Goal: Check status: Check status

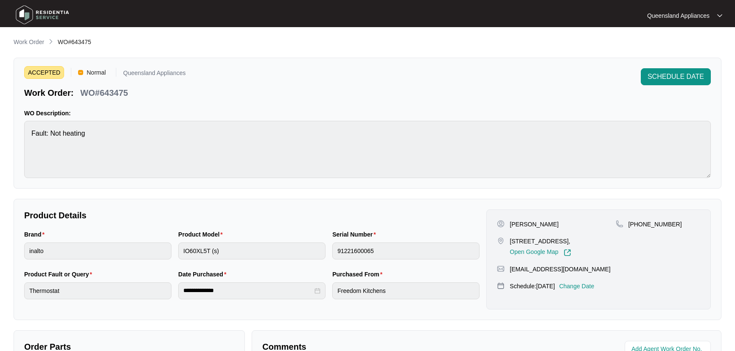
click at [35, 38] on p "Work Order" at bounding box center [29, 42] width 31 height 8
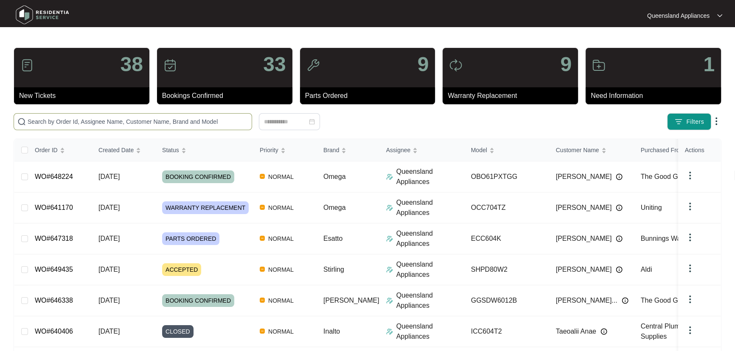
click at [204, 123] on input "text" at bounding box center [138, 121] width 221 height 9
paste input "643481"
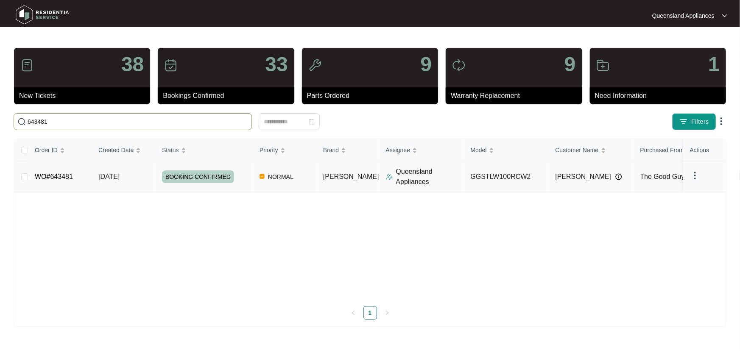
type input "643481"
click at [245, 172] on div "BOOKING CONFIRMED" at bounding box center [207, 177] width 91 height 13
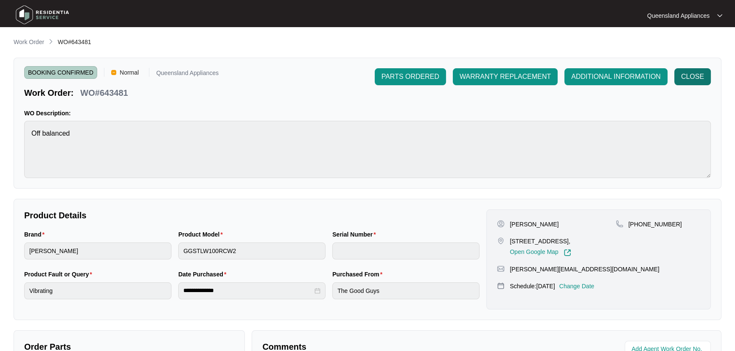
click at [692, 70] on button "CLOSE" at bounding box center [692, 76] width 36 height 17
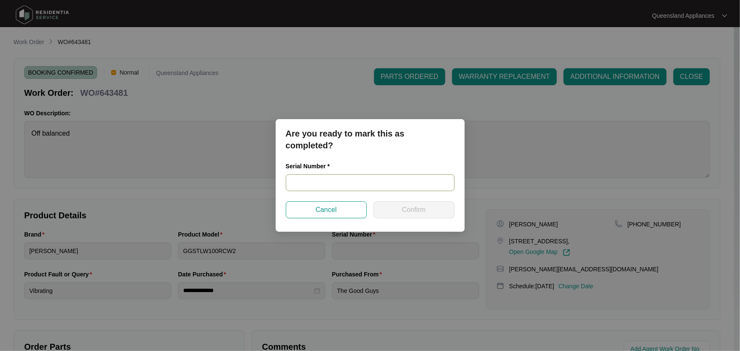
click at [323, 182] on input "text" at bounding box center [370, 182] width 169 height 17
paste input "540S9991401A1061D00021"
type input "540S9991401A1061D00021"
click at [410, 210] on span "Confirm" at bounding box center [414, 210] width 24 height 10
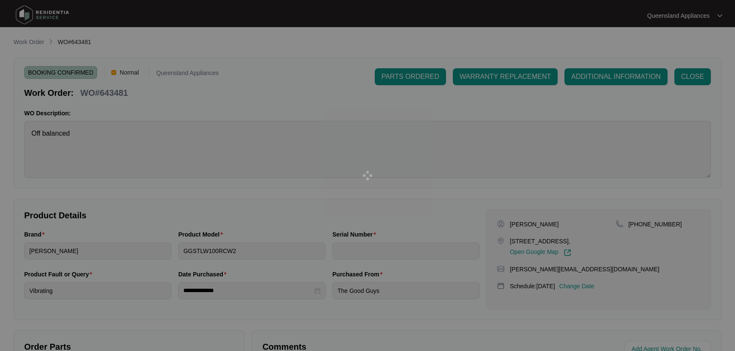
type input "540S9991401A1061D00021"
